Goal: Information Seeking & Learning: Learn about a topic

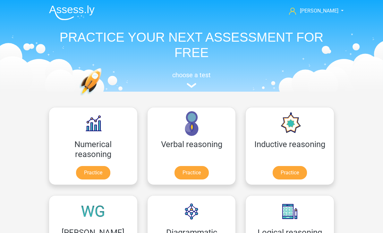
scroll to position [48, 0]
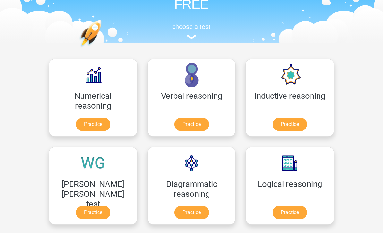
click at [110, 206] on link "Practice" at bounding box center [93, 212] width 34 height 13
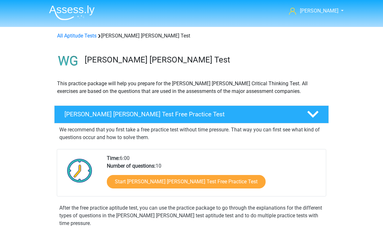
scroll to position [74, 0]
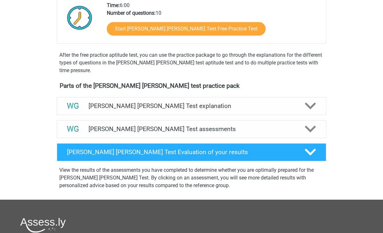
click at [302, 130] on div at bounding box center [309, 128] width 21 height 11
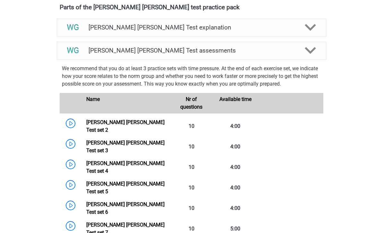
scroll to position [232, 0]
click at [97, 123] on link "Watson Glaser Test set 2" at bounding box center [125, 126] width 78 height 14
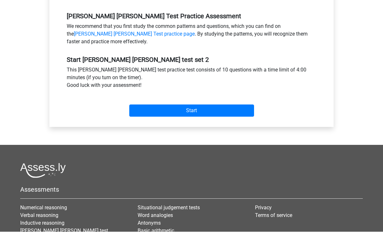
scroll to position [192, 0]
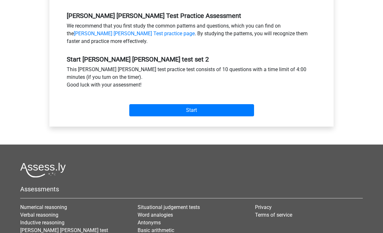
click at [242, 110] on input "Start" at bounding box center [191, 111] width 125 height 12
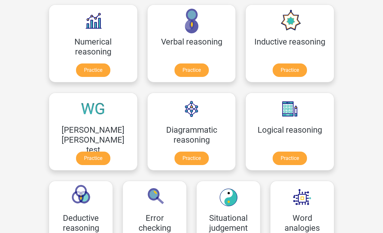
scroll to position [104, 0]
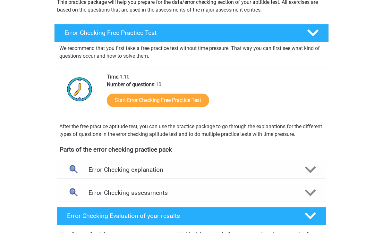
click at [262, 175] on div "Error Checking explanation" at bounding box center [191, 170] width 269 height 18
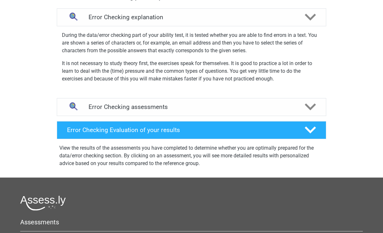
scroll to position [234, 0]
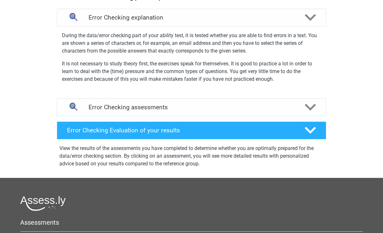
click at [298, 114] on div "Error Checking assessments" at bounding box center [191, 107] width 269 height 18
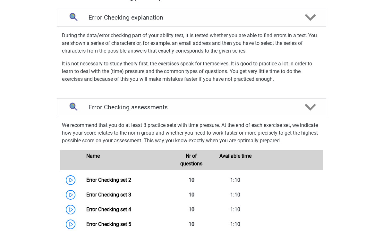
click at [131, 180] on link "Error Checking set 2" at bounding box center [108, 180] width 45 height 6
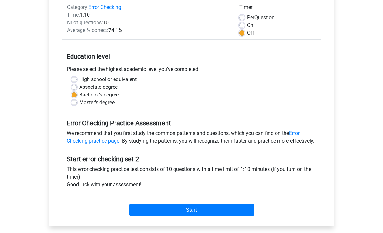
scroll to position [102, 0]
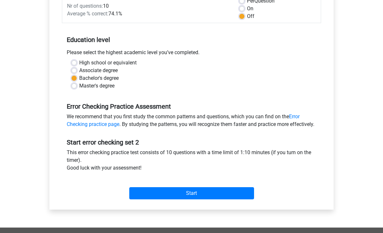
click at [246, 200] on input "Start" at bounding box center [191, 194] width 125 height 12
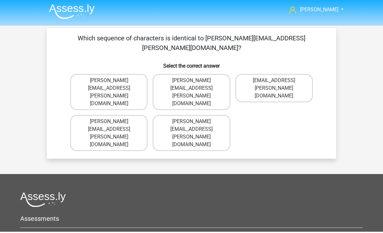
scroll to position [2, 0]
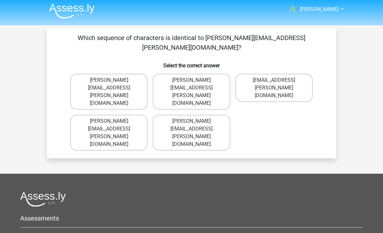
click at [228, 115] on label "Connor.Patterson@gmail.co.uk" at bounding box center [191, 133] width 77 height 36
click at [196, 121] on input "Connor.Patterson@gmail.co.uk" at bounding box center [193, 123] width 4 height 4
radio input "true"
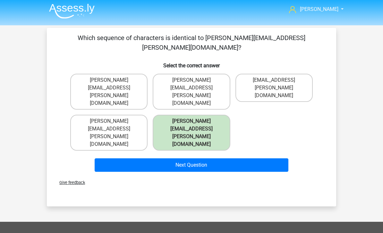
click at [268, 158] on button "Next Question" at bounding box center [192, 164] width 194 height 13
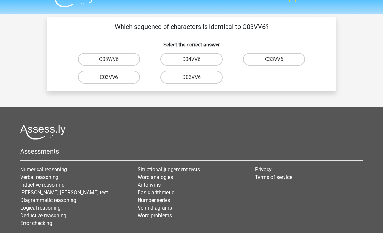
scroll to position [13, 0]
click at [84, 80] on label "C03VV6" at bounding box center [109, 77] width 62 height 13
click at [109, 80] on input "C03VV6" at bounding box center [111, 80] width 4 height 4
radio input "true"
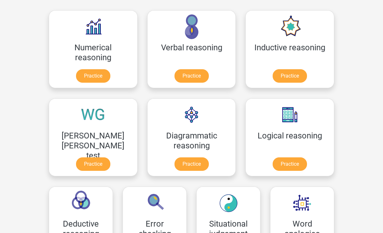
scroll to position [94, 0]
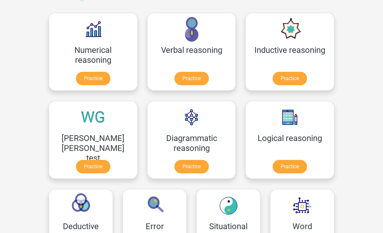
click at [272, 169] on link "Practice" at bounding box center [289, 166] width 34 height 13
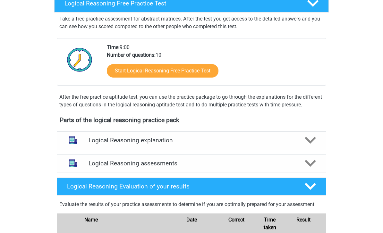
click at [207, 167] on h4 "Logical Reasoning assessments" at bounding box center [191, 163] width 206 height 7
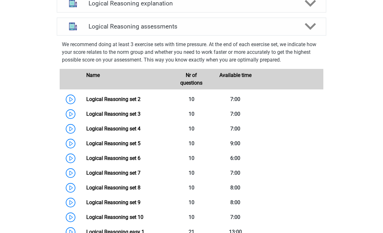
scroll to position [248, 0]
click at [140, 117] on link "Logical Reasoning set 3" at bounding box center [113, 114] width 54 height 6
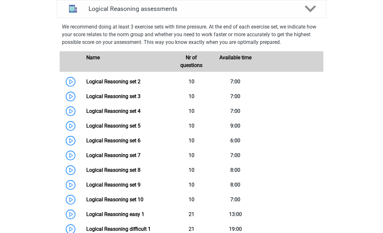
scroll to position [266, 0]
click at [86, 114] on link "Logical Reasoning set 4" at bounding box center [113, 111] width 54 height 6
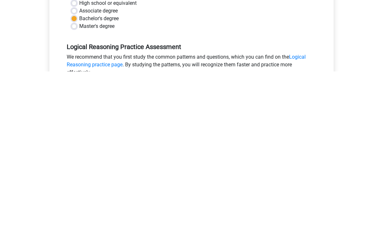
scroll to position [161, 0]
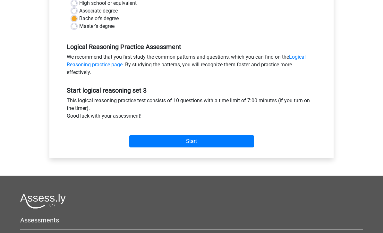
click at [219, 141] on input "Start" at bounding box center [191, 142] width 125 height 12
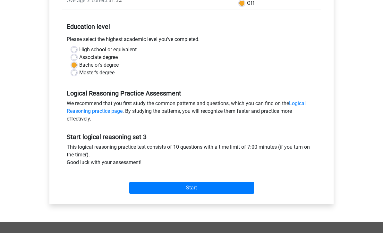
scroll to position [116, 0]
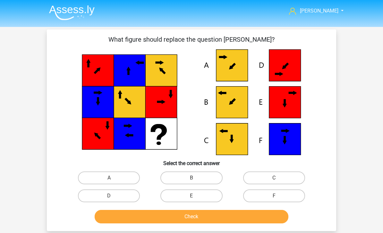
click at [7, 93] on div "[PERSON_NAME] [EMAIL_ADDRESS][DOMAIN_NAME] Nederlands English" at bounding box center [191, 208] width 383 height 416
click at [228, 106] on icon at bounding box center [232, 103] width 32 height 32
click at [187, 182] on label "B" at bounding box center [191, 178] width 62 height 13
click at [191, 182] on input "B" at bounding box center [193, 180] width 4 height 4
radio input "true"
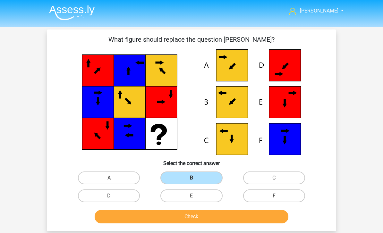
click at [153, 218] on button "Check" at bounding box center [192, 216] width 194 height 13
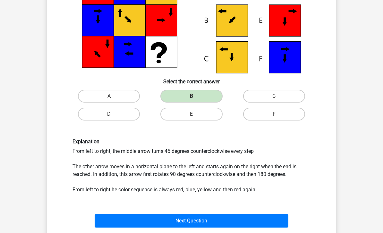
scroll to position [81, 0]
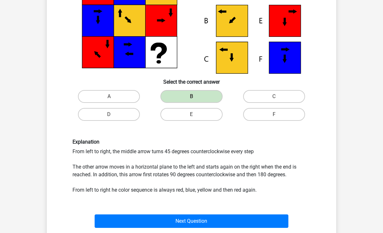
click at [206, 220] on button "Next Question" at bounding box center [192, 221] width 194 height 13
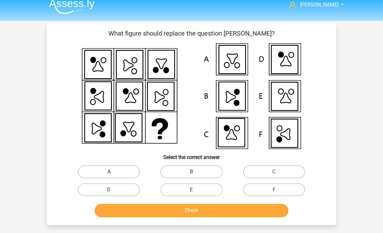
scroll to position [6, 0]
click at [273, 187] on label "F" at bounding box center [274, 190] width 62 height 13
click at [274, 190] on input "F" at bounding box center [276, 192] width 4 height 4
radio input "true"
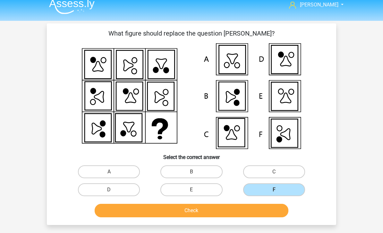
click at [239, 216] on button "Check" at bounding box center [192, 210] width 194 height 13
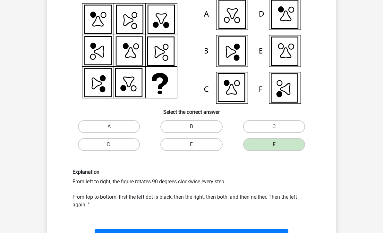
click at [219, 233] on button "Next Question" at bounding box center [192, 236] width 194 height 13
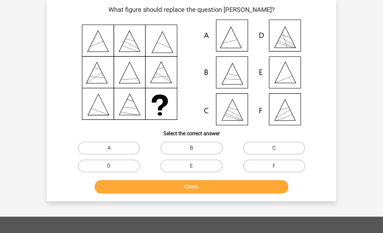
scroll to position [29, 0]
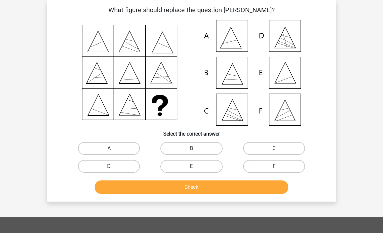
click at [198, 168] on label "E" at bounding box center [191, 166] width 62 height 13
click at [196, 168] on input "E" at bounding box center [193, 168] width 4 height 4
radio input "true"
click at [223, 189] on button "Check" at bounding box center [192, 186] width 194 height 13
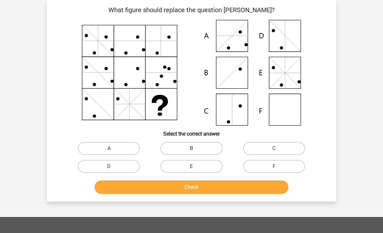
click at [272, 171] on label "F" at bounding box center [274, 166] width 62 height 13
click at [274, 171] on input "F" at bounding box center [276, 168] width 4 height 4
radio input "true"
click at [254, 188] on button "Check" at bounding box center [192, 186] width 194 height 13
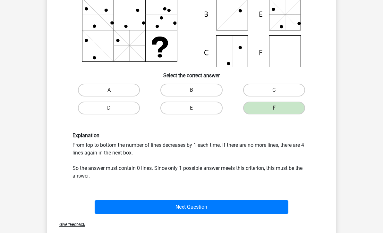
click at [193, 208] on button "Next Question" at bounding box center [192, 207] width 194 height 13
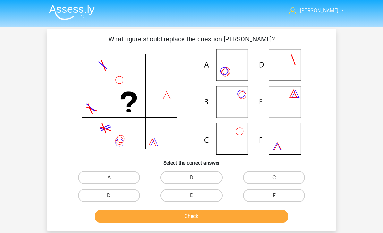
scroll to position [1, 0]
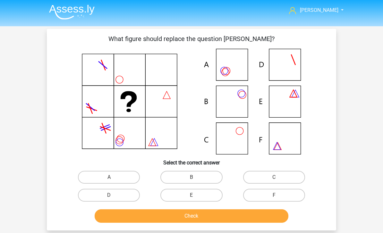
click at [202, 177] on label "B" at bounding box center [191, 177] width 62 height 13
click at [196, 177] on input "B" at bounding box center [193, 179] width 4 height 4
radio input "true"
click at [249, 217] on button "Check" at bounding box center [192, 215] width 194 height 13
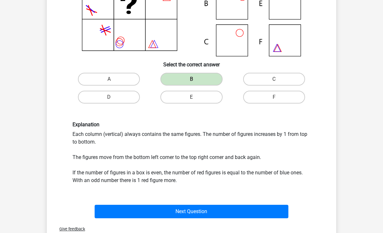
scroll to position [101, 0]
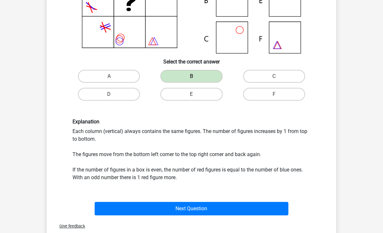
click at [248, 209] on button "Next Question" at bounding box center [192, 208] width 194 height 13
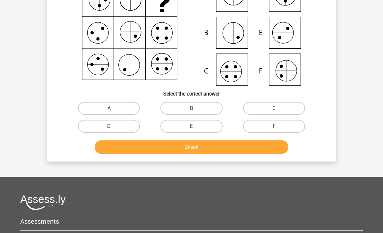
scroll to position [29, 0]
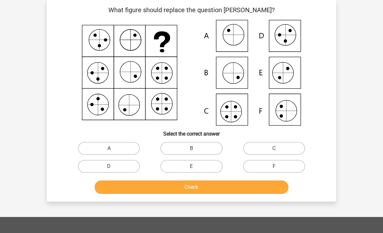
click at [278, 147] on label "C" at bounding box center [274, 148] width 62 height 13
click at [278, 148] on input "C" at bounding box center [276, 150] width 4 height 4
radio input "true"
click at [261, 189] on button "Check" at bounding box center [192, 186] width 194 height 13
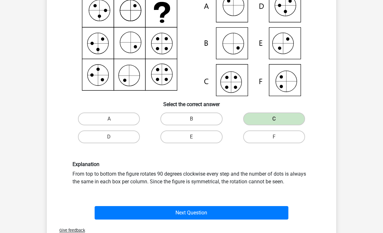
click at [247, 206] on button "Next Question" at bounding box center [192, 212] width 194 height 13
click at [242, 216] on button "Next Question" at bounding box center [192, 212] width 194 height 13
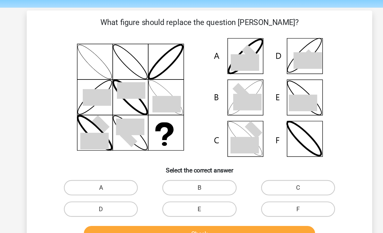
scroll to position [14, 0]
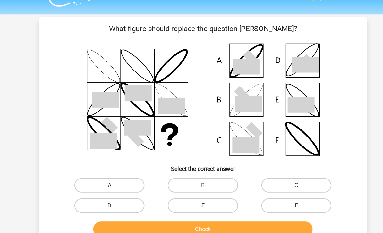
click at [196, 162] on label "B" at bounding box center [191, 163] width 62 height 13
click at [196, 164] on input "B" at bounding box center [193, 166] width 4 height 4
radio input "true"
click at [205, 198] on button "Check" at bounding box center [192, 202] width 194 height 13
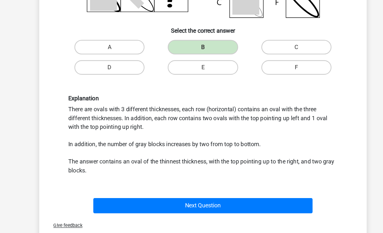
click at [225, 184] on button "Next Question" at bounding box center [192, 190] width 194 height 13
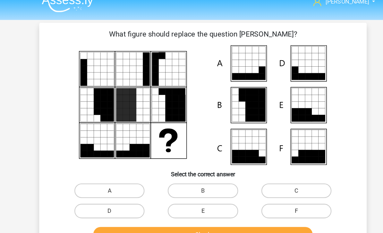
scroll to position [1, 0]
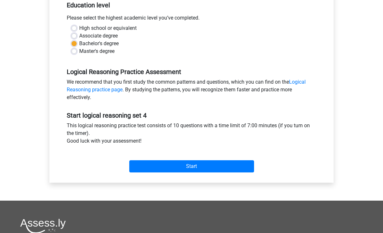
scroll to position [163, 0]
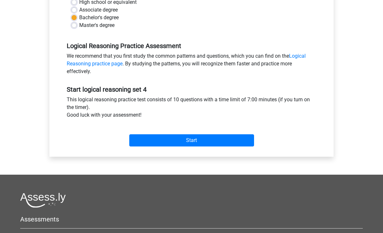
click at [244, 146] on input "Start" at bounding box center [191, 140] width 125 height 12
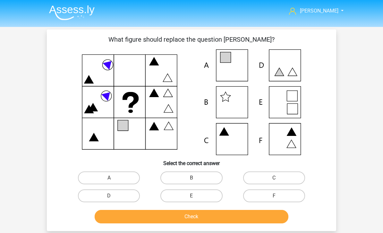
click at [121, 177] on label "A" at bounding box center [109, 178] width 62 height 13
click at [113, 178] on input "A" at bounding box center [111, 180] width 4 height 4
radio input "true"
click at [234, 214] on button "Check" at bounding box center [192, 216] width 194 height 13
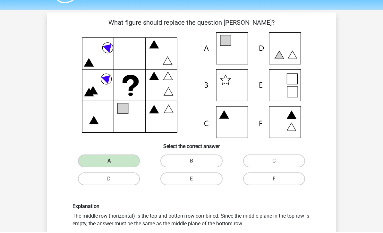
scroll to position [17, 0]
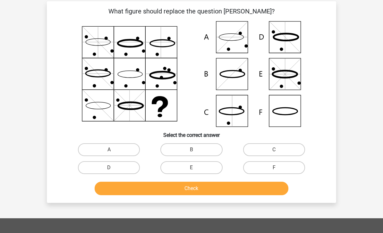
scroll to position [29, 0]
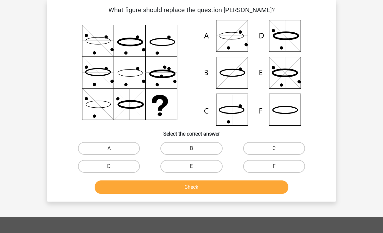
click at [297, 161] on label "F" at bounding box center [274, 166] width 62 height 13
click at [278, 167] on input "F" at bounding box center [276, 169] width 4 height 4
radio input "true"
click at [269, 186] on button "Check" at bounding box center [192, 186] width 194 height 13
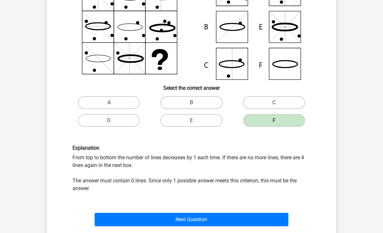
click at [269, 219] on button "Next Question" at bounding box center [192, 219] width 194 height 13
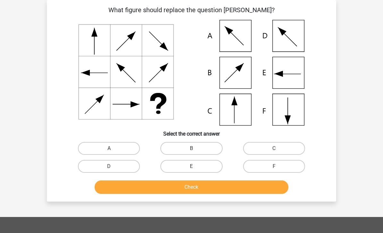
click at [300, 166] on label "F" at bounding box center [274, 166] width 62 height 13
click at [278, 166] on input "F" at bounding box center [276, 168] width 4 height 4
radio input "true"
click at [267, 192] on button "Check" at bounding box center [192, 186] width 194 height 13
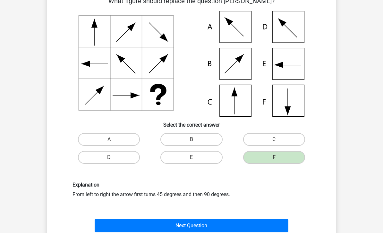
scroll to position [47, 0]
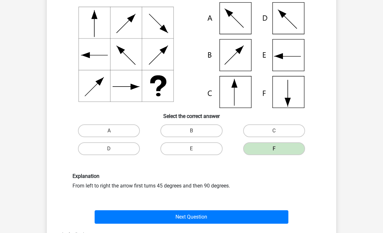
click at [268, 223] on button "Next Question" at bounding box center [192, 217] width 194 height 13
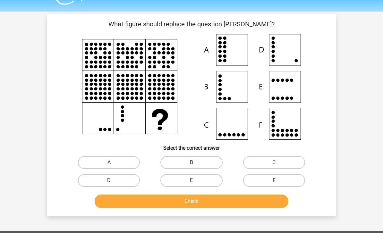
scroll to position [9, 0]
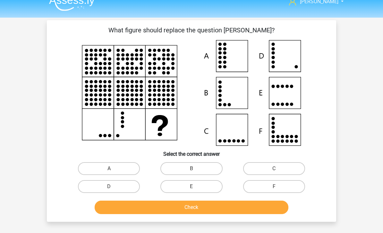
click at [130, 190] on label "D" at bounding box center [109, 186] width 62 height 13
click at [113, 190] on input "D" at bounding box center [111, 189] width 4 height 4
radio input "true"
click at [219, 209] on button "Check" at bounding box center [192, 207] width 194 height 13
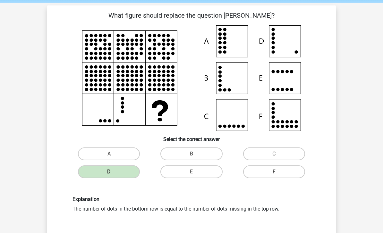
scroll to position [51, 0]
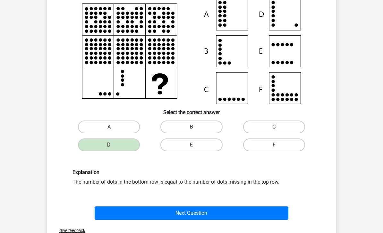
click at [279, 217] on button "Next Question" at bounding box center [192, 213] width 194 height 13
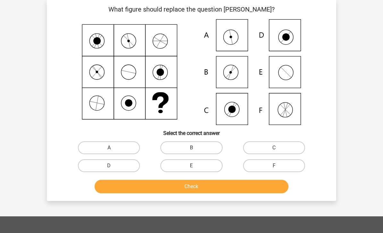
scroll to position [29, 0]
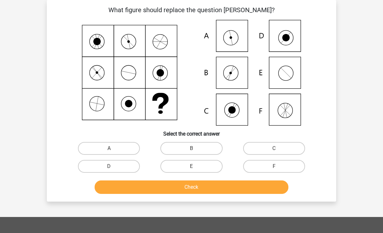
click at [206, 147] on label "B" at bounding box center [191, 148] width 62 height 13
click at [196, 148] on input "B" at bounding box center [193, 150] width 4 height 4
radio input "true"
click at [257, 190] on button "Check" at bounding box center [192, 186] width 194 height 13
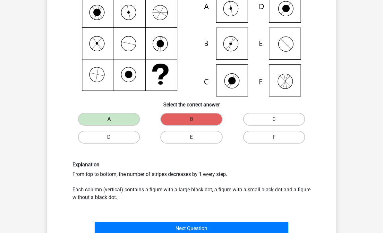
scroll to position [60, 0]
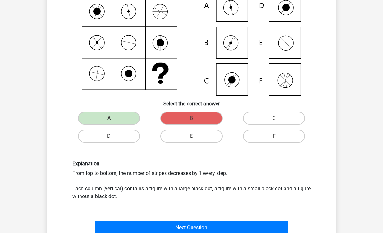
click at [268, 227] on button "Next Question" at bounding box center [192, 227] width 194 height 13
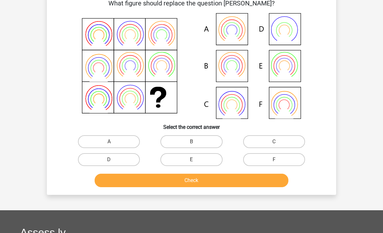
scroll to position [29, 0]
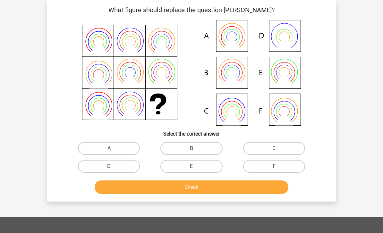
click at [207, 149] on label "B" at bounding box center [191, 148] width 62 height 13
click at [196, 149] on input "B" at bounding box center [193, 150] width 4 height 4
radio input "true"
click at [260, 185] on button "Check" at bounding box center [192, 186] width 194 height 13
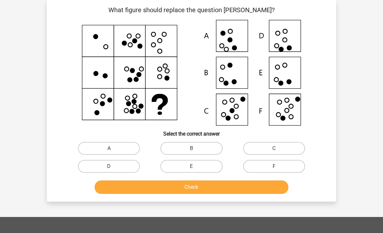
click at [287, 162] on label "F" at bounding box center [274, 166] width 62 height 13
click at [278, 166] on input "F" at bounding box center [276, 168] width 4 height 4
radio input "true"
click at [272, 186] on button "Check" at bounding box center [192, 186] width 194 height 13
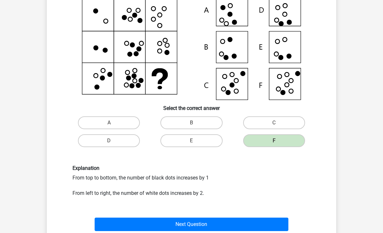
scroll to position [56, 0]
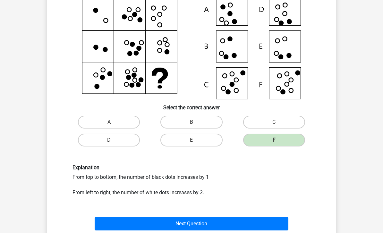
click at [261, 227] on button "Next Question" at bounding box center [192, 223] width 194 height 13
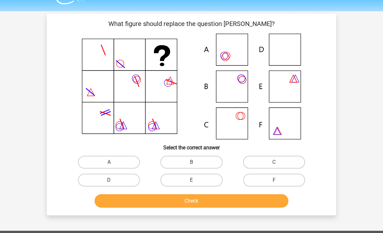
scroll to position [16, 0]
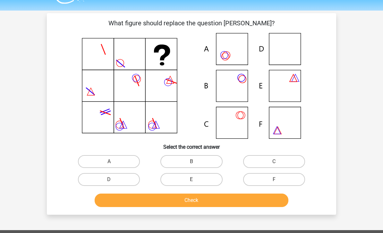
click at [197, 162] on label "B" at bounding box center [191, 161] width 62 height 13
click at [196, 162] on input "B" at bounding box center [193, 164] width 4 height 4
radio input "true"
click at [104, 203] on button "Check" at bounding box center [192, 200] width 194 height 13
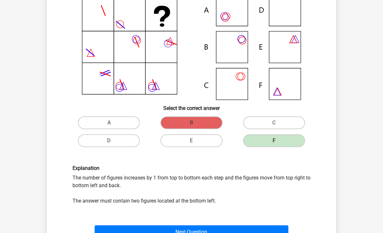
scroll to position [54, 0]
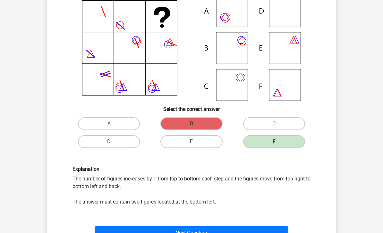
click at [98, 230] on button "Next Question" at bounding box center [192, 233] width 194 height 13
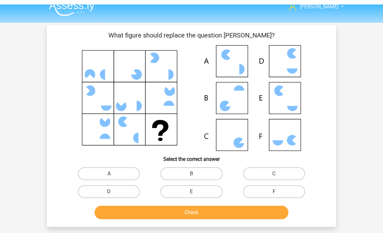
scroll to position [0, 0]
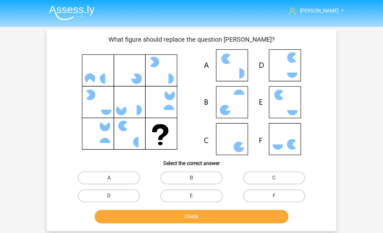
click at [284, 198] on label "F" at bounding box center [274, 195] width 62 height 13
click at [278, 198] on input "F" at bounding box center [276, 198] width 4 height 4
radio input "true"
click at [274, 217] on button "Check" at bounding box center [192, 216] width 194 height 13
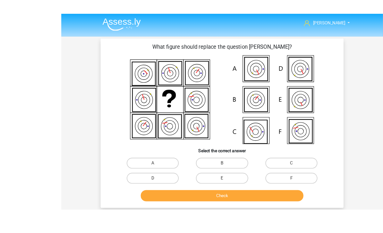
scroll to position [16, 0]
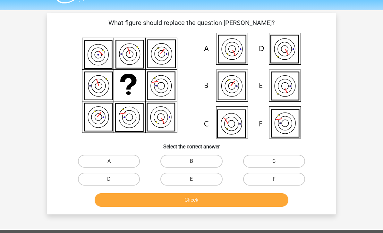
click at [150, 223] on div "Kewin Chow thanatchai.cup@gmail.com Nederlands English" at bounding box center [191, 192] width 383 height 416
click at [308, 214] on div "What figure should replace the question mark?" at bounding box center [191, 114] width 289 height 202
click at [275, 165] on input "C" at bounding box center [276, 164] width 4 height 4
radio input "true"
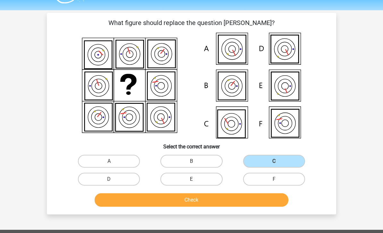
click at [107, 178] on label "D" at bounding box center [109, 179] width 62 height 13
click at [109, 179] on input "D" at bounding box center [111, 181] width 4 height 4
radio input "true"
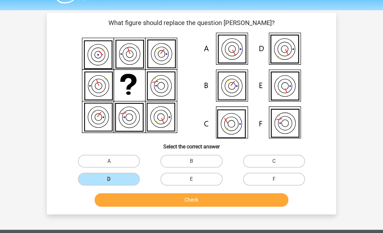
click at [254, 199] on button "Check" at bounding box center [192, 199] width 194 height 13
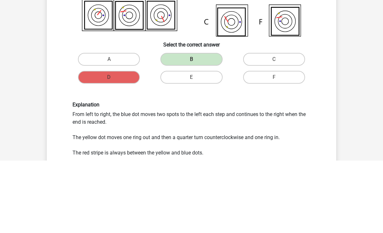
scroll to position [179, 0]
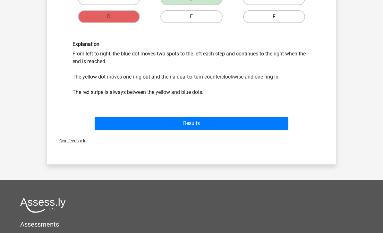
click at [274, 129] on button "Results" at bounding box center [192, 123] width 194 height 13
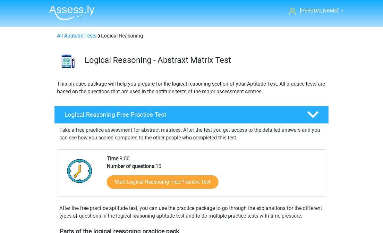
click at [71, 38] on link "All Aptitude Tests" at bounding box center [76, 36] width 39 height 6
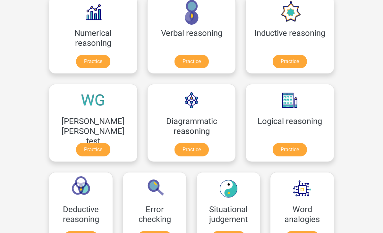
scroll to position [112, 0]
